Goal: Task Accomplishment & Management: Manage account settings

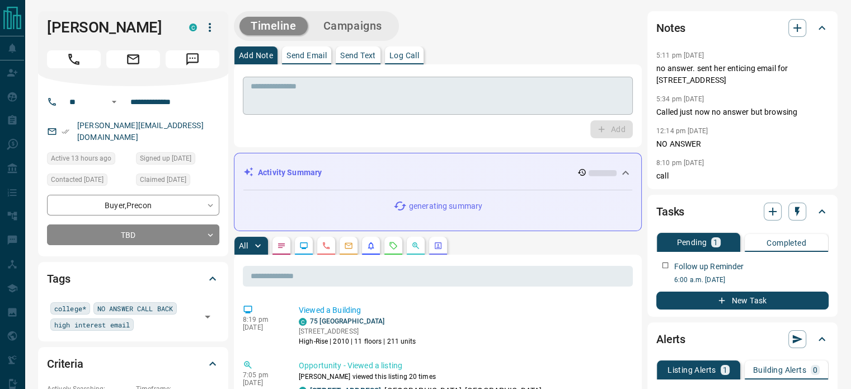
scroll to position [2, 0]
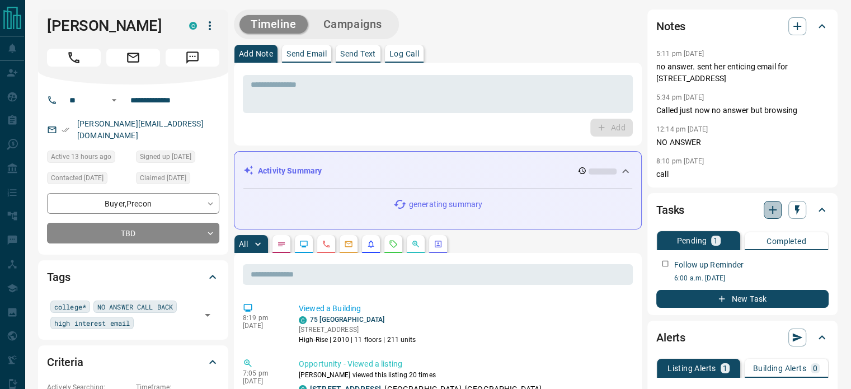
click at [773, 216] on icon "button" at bounding box center [772, 209] width 13 height 13
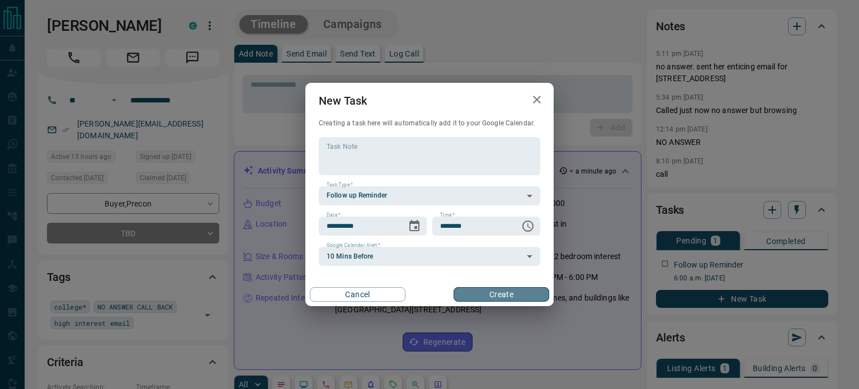
click at [491, 293] on button "Create" at bounding box center [502, 294] width 96 height 15
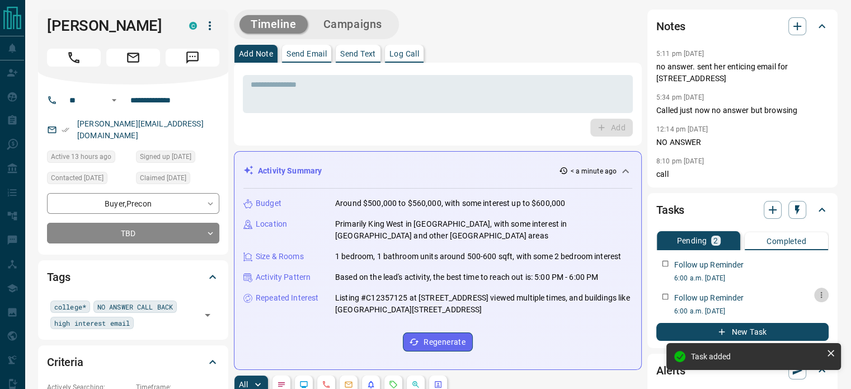
click at [826, 302] on button "button" at bounding box center [821, 295] width 15 height 15
click at [803, 338] on li "Delete" at bounding box center [803, 344] width 49 height 17
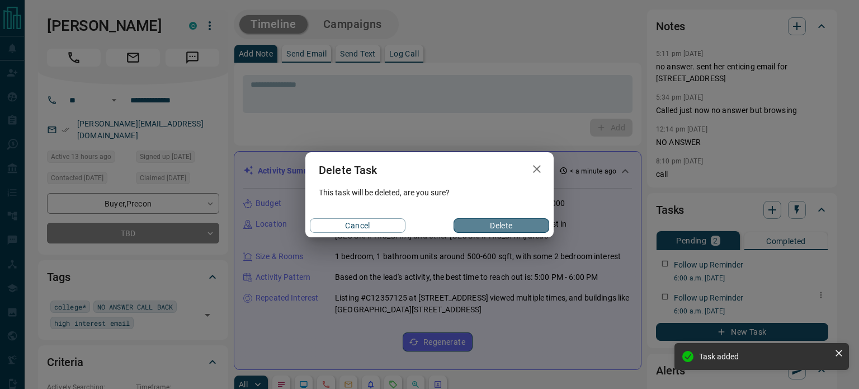
click at [510, 228] on button "Delete" at bounding box center [502, 225] width 96 height 15
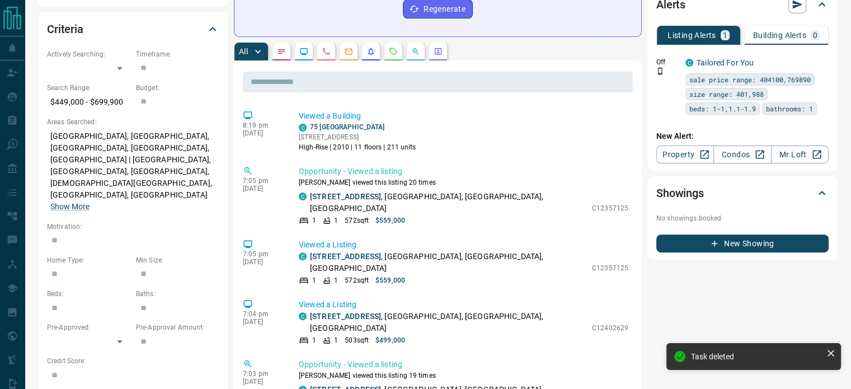
scroll to position [316, 0]
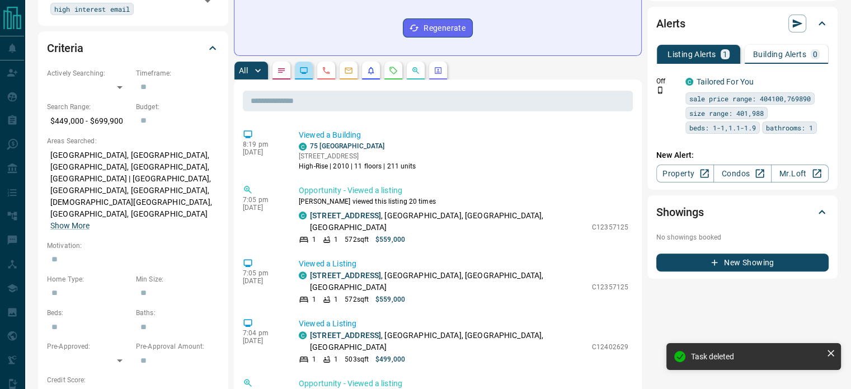
click at [302, 77] on button "button" at bounding box center [304, 71] width 18 height 18
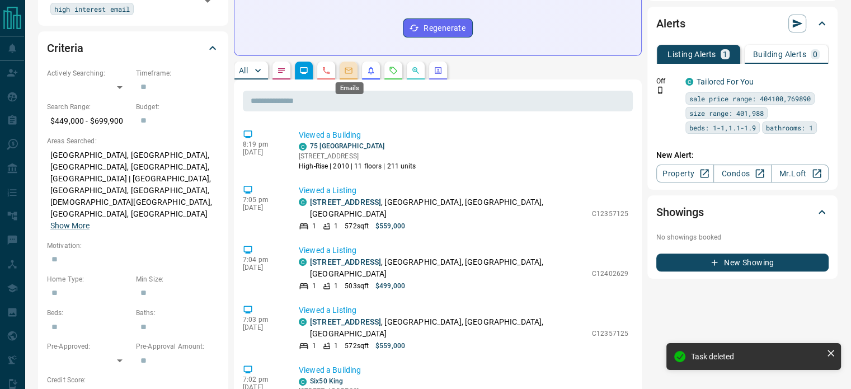
click at [350, 70] on icon "Emails" at bounding box center [348, 70] width 9 height 9
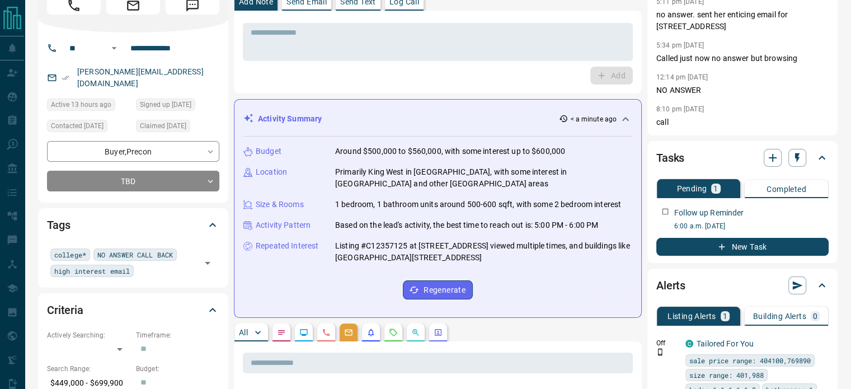
scroll to position [0, 0]
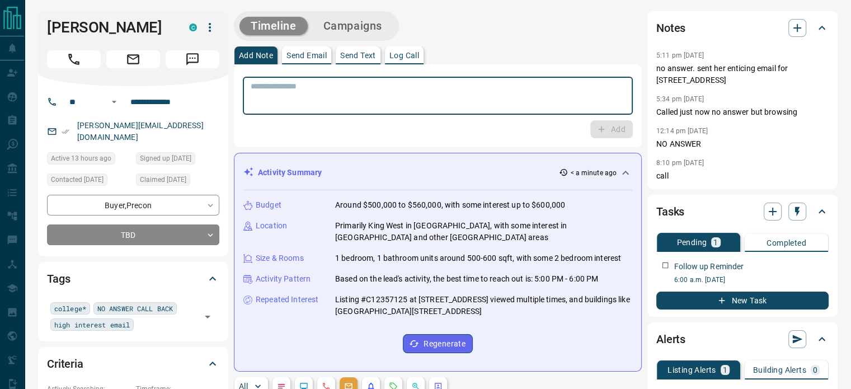
click at [345, 91] on textarea at bounding box center [438, 96] width 374 height 29
type textarea "*"
